Goal: Navigation & Orientation: Find specific page/section

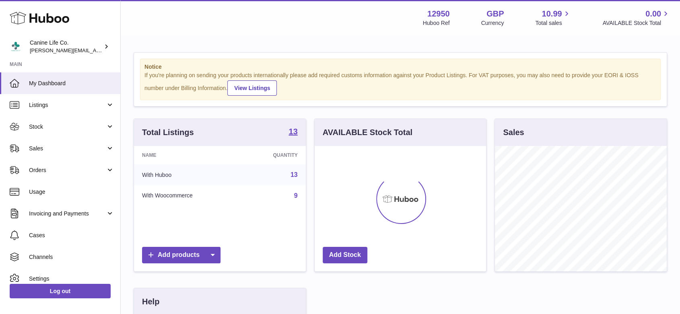
scroll to position [125, 171]
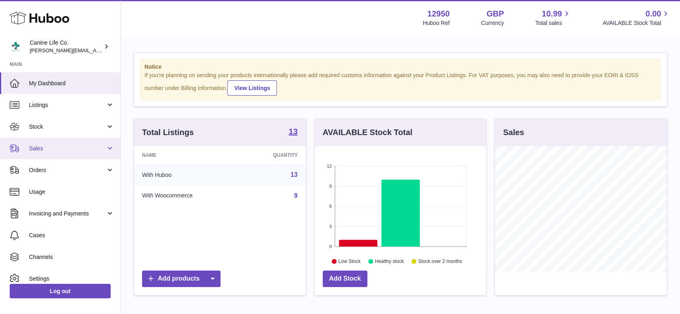
click at [66, 145] on span "Sales" at bounding box center [67, 149] width 77 height 8
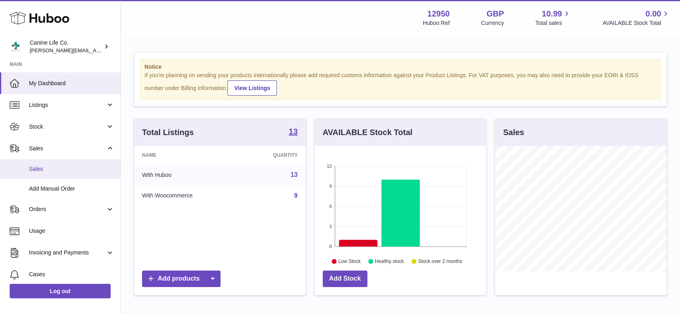
click at [51, 174] on link "Sales" at bounding box center [60, 169] width 120 height 20
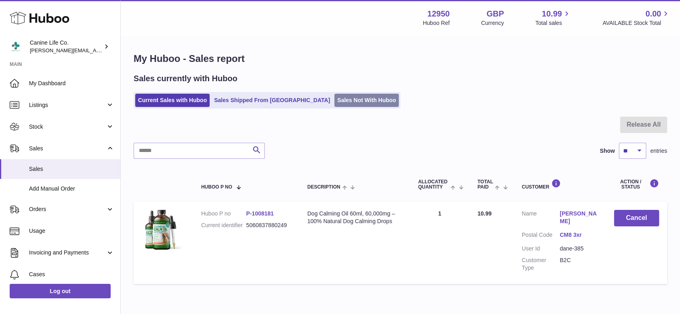
click at [344, 101] on link "Sales Not With Huboo" at bounding box center [366, 100] width 64 height 13
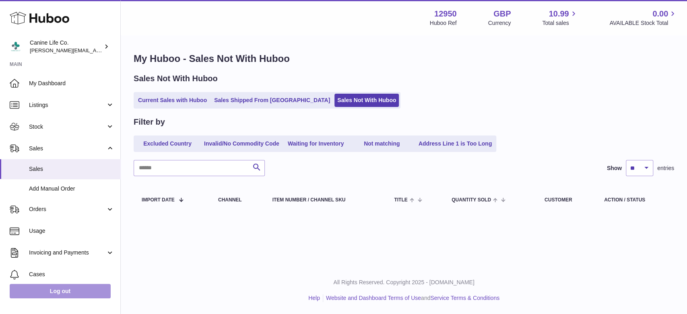
click at [51, 289] on link "Log out" at bounding box center [60, 291] width 101 height 14
